Goal: Task Accomplishment & Management: Use online tool/utility

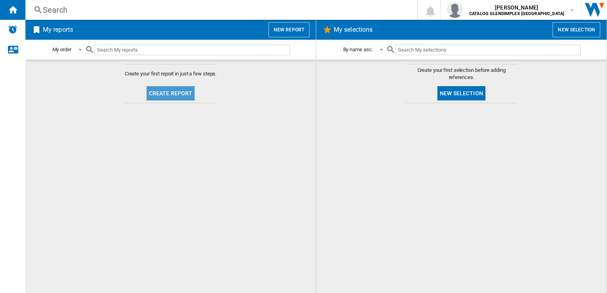
click at [177, 98] on button "Create report" at bounding box center [170, 93] width 48 height 14
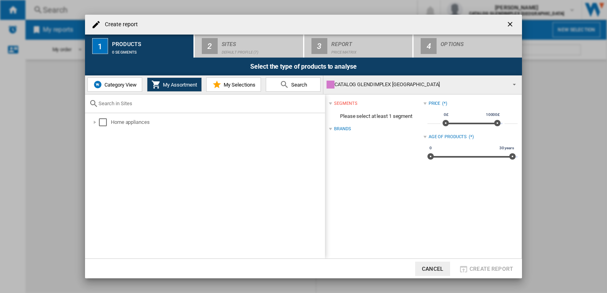
click at [125, 88] on button "Category View" at bounding box center [114, 84] width 55 height 14
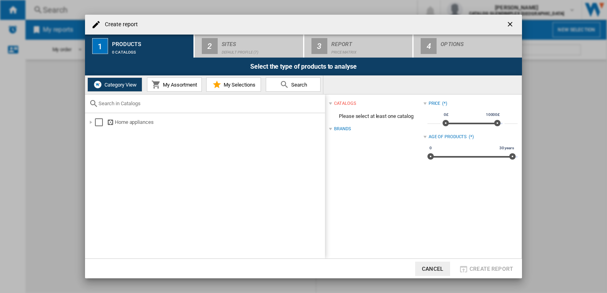
paste input "CLB60ECC"
type input "CLB60ECC"
drag, startPoint x: 133, startPoint y: 105, endPoint x: 37, endPoint y: 105, distance: 95.7
click at [37, 105] on div "Create report 1 Products 0 catalogs 2 Sites Default profile (7) 3 Report Price …" at bounding box center [303, 146] width 607 height 293
click at [91, 123] on div at bounding box center [91, 122] width 8 height 8
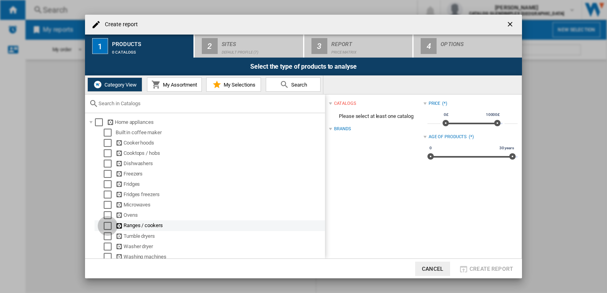
click at [106, 225] on div "Select" at bounding box center [108, 226] width 8 height 8
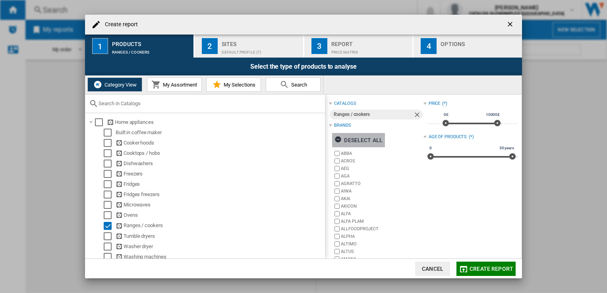
click at [344, 139] on div "Deselect all" at bounding box center [358, 140] width 48 height 14
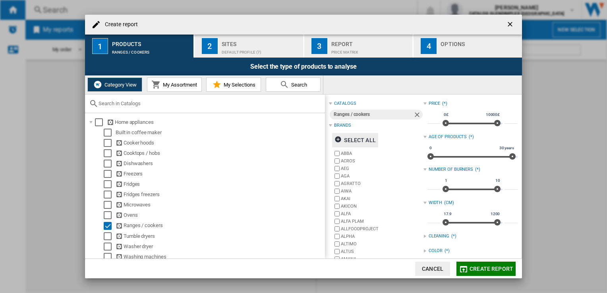
scroll to position [89, 0]
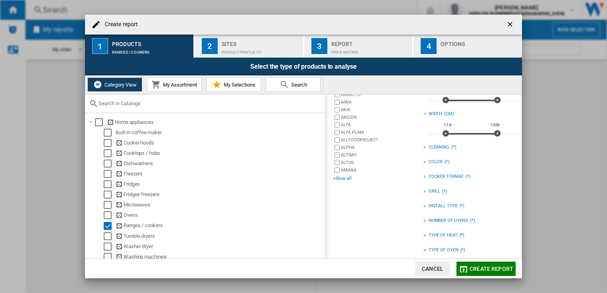
click at [349, 179] on div "+Show all" at bounding box center [378, 178] width 90 height 6
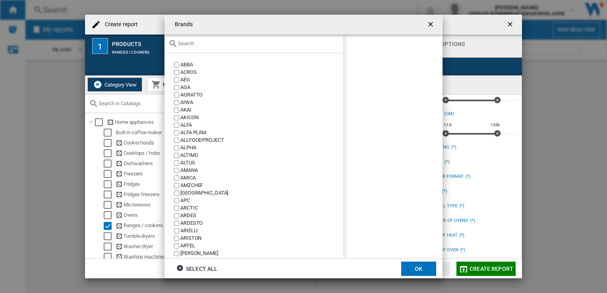
click at [201, 50] on div at bounding box center [253, 44] width 179 height 19
click at [189, 45] on input "text" at bounding box center [258, 43] width 161 height 6
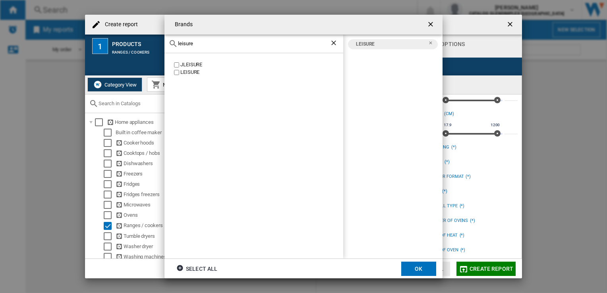
drag, startPoint x: 207, startPoint y: 44, endPoint x: 146, endPoint y: 43, distance: 61.1
click at [146, 43] on div "Brands leisure JLEISURE LEISURE LEISURE Select all OK" at bounding box center [303, 146] width 607 height 293
drag, startPoint x: 199, startPoint y: 45, endPoint x: 140, endPoint y: 46, distance: 58.7
click at [140, 46] on div "Brands range IRON RANGE COMPANY RANGECOOKERS RANGEMASTER LEISURE RANGEMASTER Se…" at bounding box center [303, 146] width 607 height 293
type input "smeg"
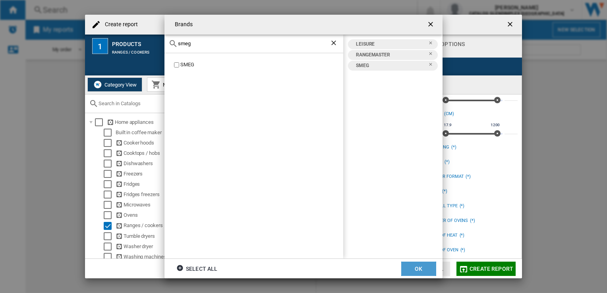
click at [420, 267] on button "OK" at bounding box center [418, 269] width 35 height 14
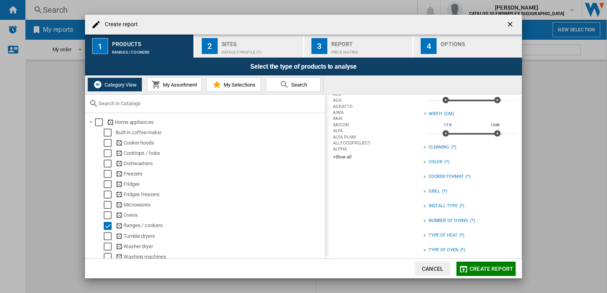
scroll to position [0, 0]
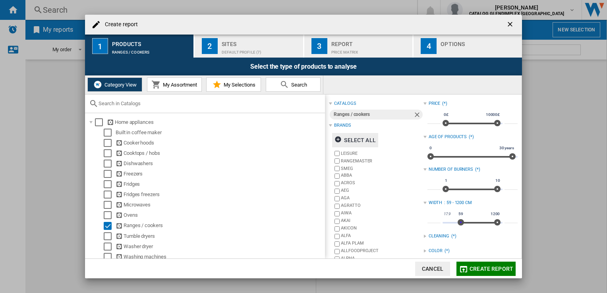
type input "****"
drag, startPoint x: 443, startPoint y: 221, endPoint x: 458, endPoint y: 222, distance: 14.7
click at [458, 222] on span at bounding box center [460, 222] width 6 height 6
type input "**"
drag, startPoint x: 493, startPoint y: 222, endPoint x: 462, endPoint y: 223, distance: 30.6
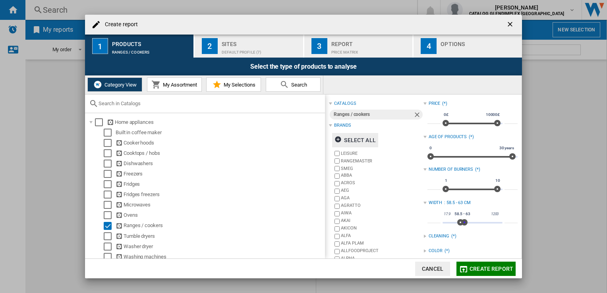
click at [462, 223] on span at bounding box center [464, 222] width 6 height 6
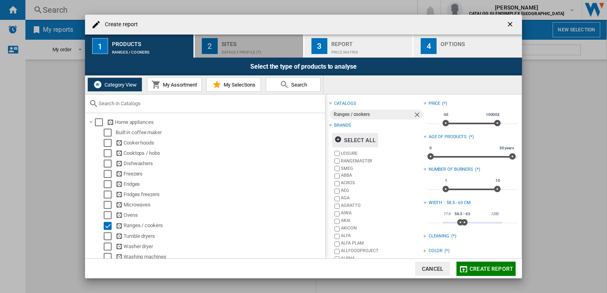
click at [241, 50] on div "Default profile (7)" at bounding box center [260, 50] width 78 height 8
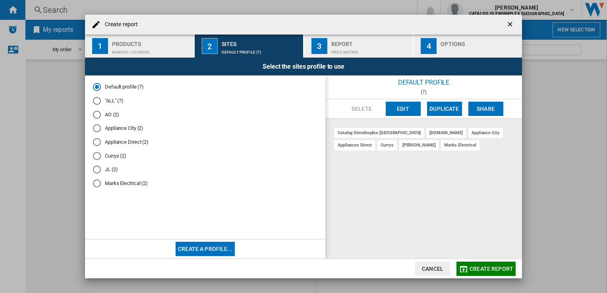
click at [94, 99] on div at bounding box center [97, 101] width 8 height 8
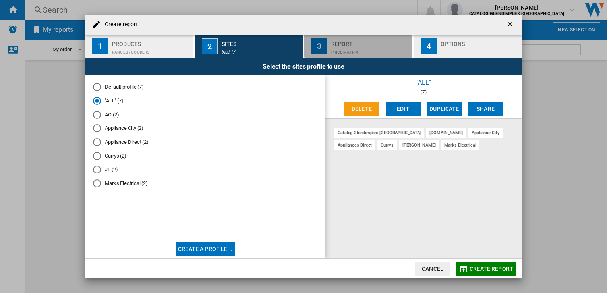
click at [360, 54] on button "3 Report Price Matrix" at bounding box center [358, 46] width 109 height 23
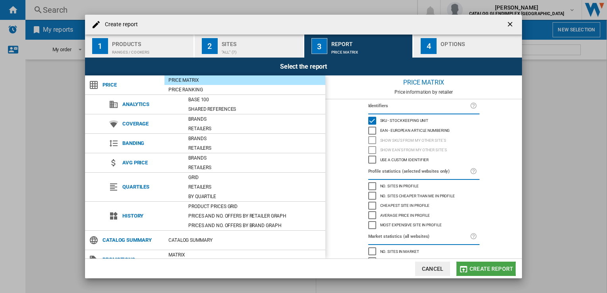
click at [478, 269] on span "Create report" at bounding box center [491, 269] width 44 height 6
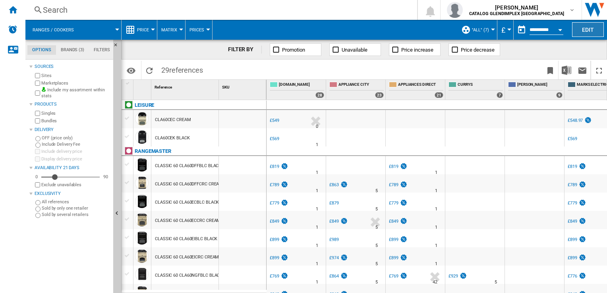
click at [586, 28] on button "Edit" at bounding box center [588, 29] width 32 height 15
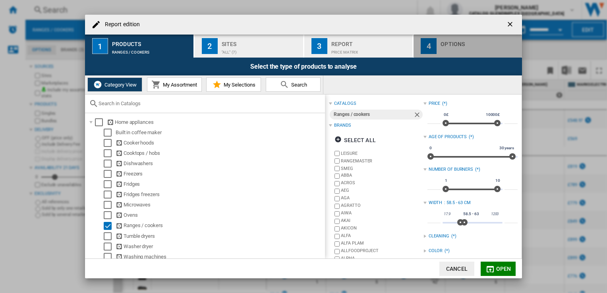
click at [437, 54] on button "4 Options" at bounding box center [467, 46] width 108 height 23
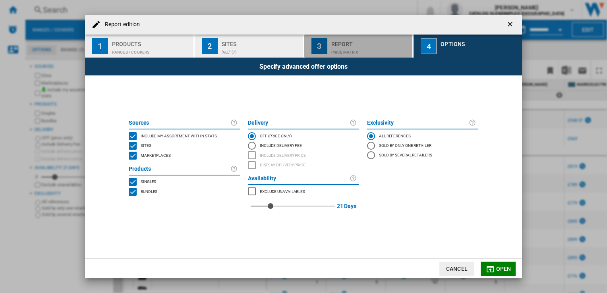
click at [354, 48] on div "Price Matrix" at bounding box center [370, 50] width 78 height 8
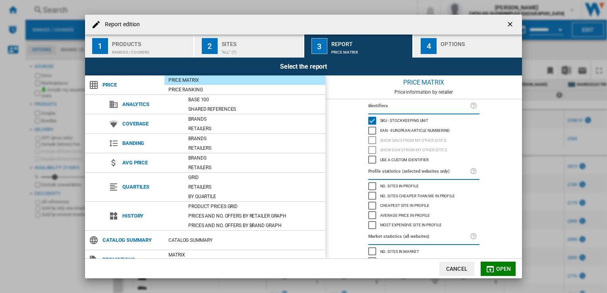
click at [370, 136] on div "Show SKU'S from my other site's" at bounding box center [372, 140] width 8 height 8
click at [370, 129] on div "EAN - European Article Numbering" at bounding box center [372, 131] width 8 height 8
click at [371, 156] on div "Use a custom identifier" at bounding box center [372, 160] width 8 height 8
click at [495, 269] on button "Open" at bounding box center [497, 269] width 35 height 14
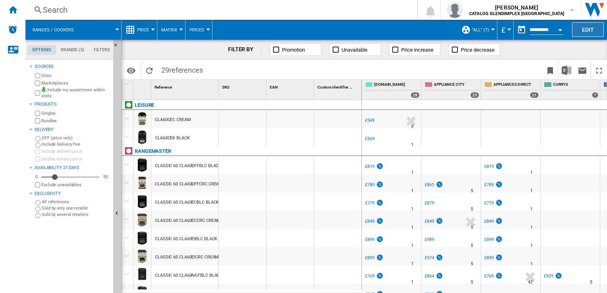
click at [590, 32] on button "Edit" at bounding box center [588, 29] width 32 height 15
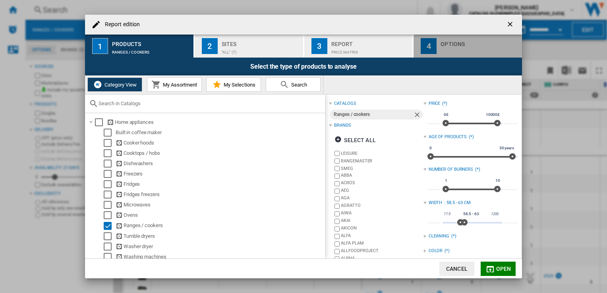
click at [447, 42] on div "Options" at bounding box center [479, 42] width 78 height 8
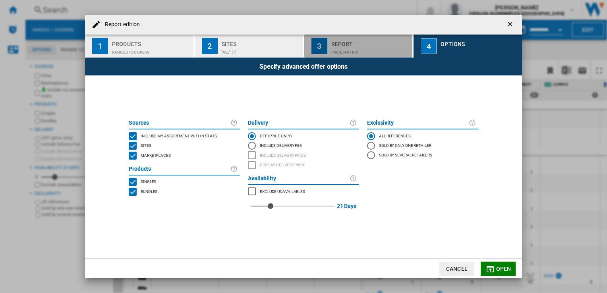
click at [361, 48] on div "Price Matrix" at bounding box center [370, 50] width 78 height 8
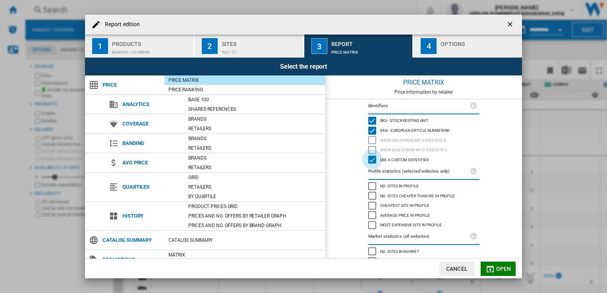
click at [371, 160] on div "Use a custom identifier" at bounding box center [372, 160] width 8 height 8
click at [370, 131] on div "EAN - European Article Numbering" at bounding box center [372, 131] width 8 height 8
click at [370, 119] on div "SKU - Stock Keeping Unit" at bounding box center [372, 121] width 8 height 8
click at [497, 269] on span "Open" at bounding box center [503, 269] width 15 height 6
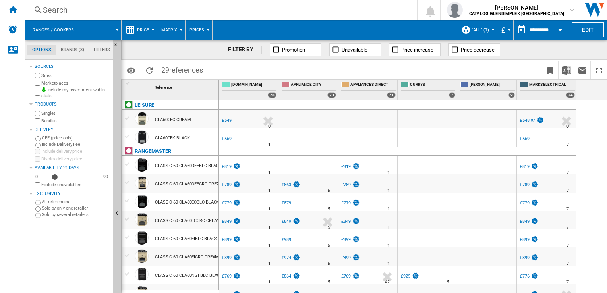
drag, startPoint x: 218, startPoint y: 90, endPoint x: 241, endPoint y: 90, distance: 23.4
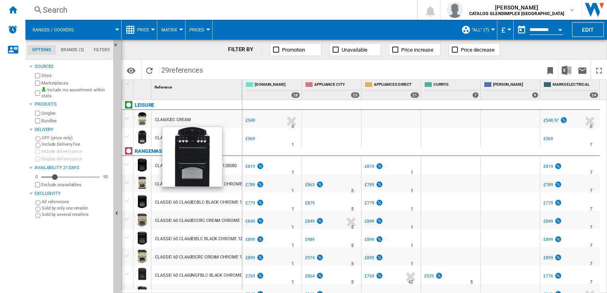
click at [142, 137] on div at bounding box center [141, 136] width 13 height 13
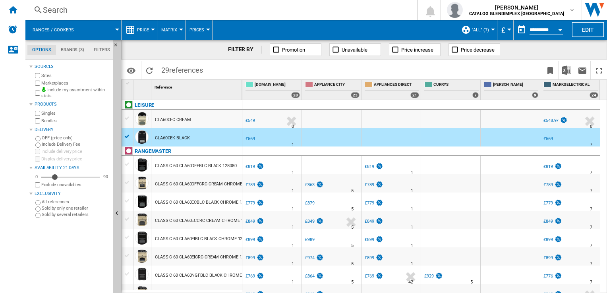
click at [251, 118] on div "£549" at bounding box center [250, 120] width 10 height 5
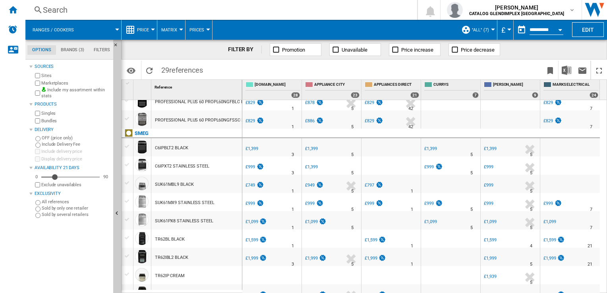
scroll to position [364, 0]
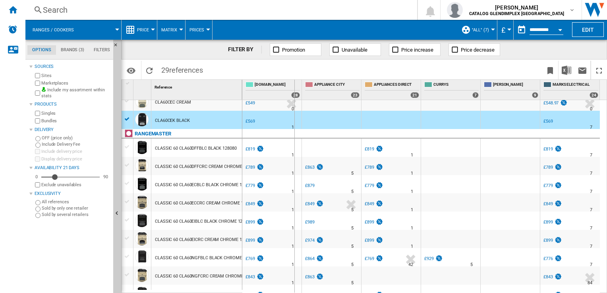
drag, startPoint x: 241, startPoint y: 88, endPoint x: 294, endPoint y: 88, distance: 52.8
click at [294, 88] on div "1 Reference 1 LEISURE CLA60CEC CREAM CLA60CEK BLACK RANGEMASTER CLASSIC 60 CLA6…" at bounding box center [363, 186] width 485 height 213
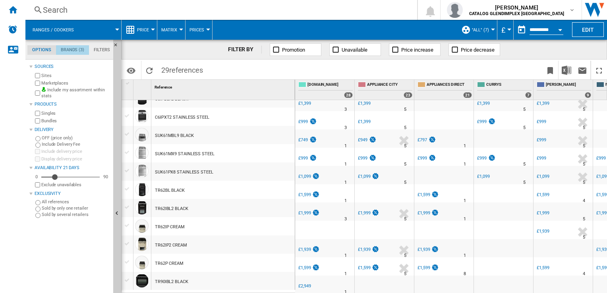
click at [72, 47] on md-tab-item "Brands (3)" at bounding box center [72, 50] width 33 height 10
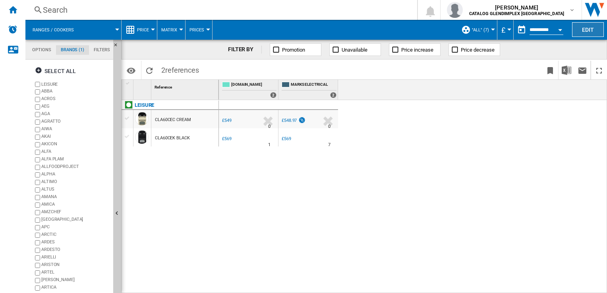
click at [589, 28] on button "Edit" at bounding box center [588, 29] width 32 height 15
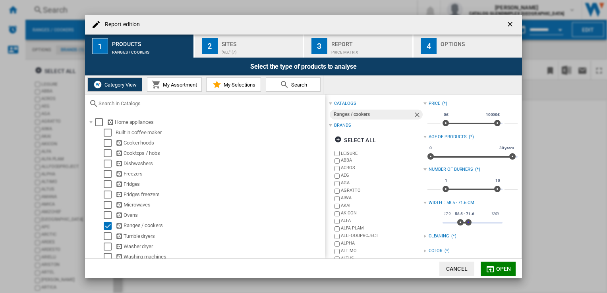
type input "*****"
click at [464, 222] on span "Report edition ..." at bounding box center [466, 222] width 6 height 6
type input "****"
click at [454, 223] on span "Report edition ..." at bounding box center [456, 222] width 6 height 6
click at [491, 263] on button "Open" at bounding box center [497, 269] width 35 height 14
